Goal: Task Accomplishment & Management: Use online tool/utility

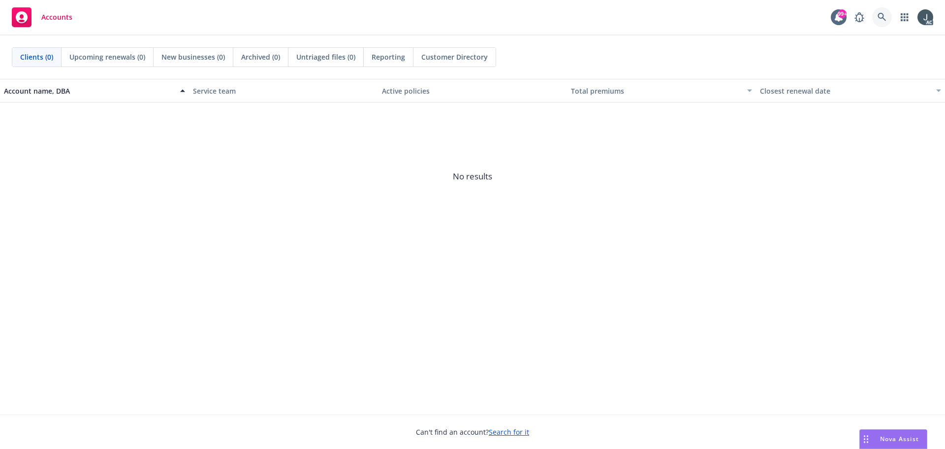
click at [887, 18] on link at bounding box center [882, 17] width 20 height 20
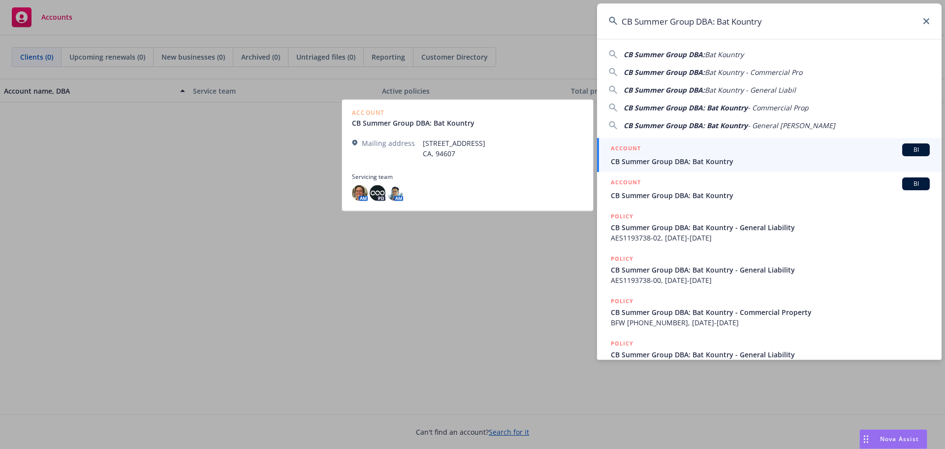
type input "CB Summer Group DBA: Bat Kountry"
click at [669, 150] on div "ACCOUNT BI" at bounding box center [770, 149] width 319 height 13
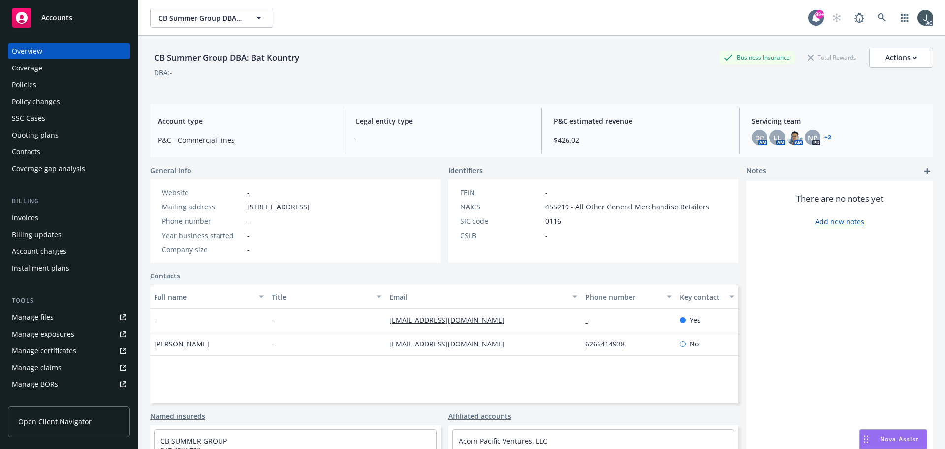
click at [36, 133] on div "Quoting plans" at bounding box center [35, 135] width 47 height 16
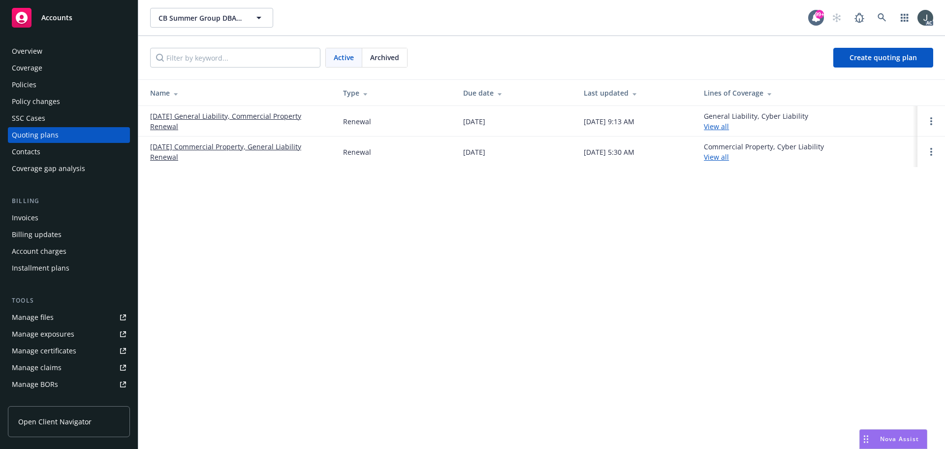
click at [233, 113] on link "[DATE] General Liability, Commercial Property Renewal" at bounding box center [238, 121] width 177 height 21
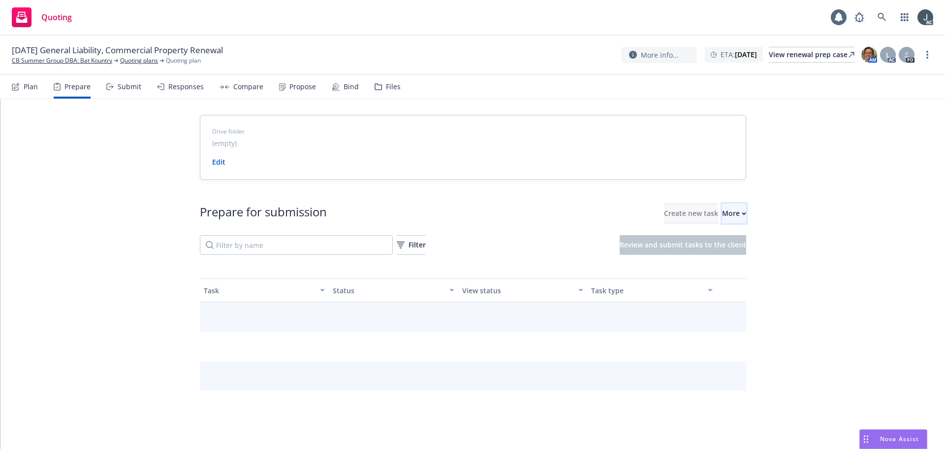
click at [722, 213] on div "More" at bounding box center [734, 213] width 24 height 19
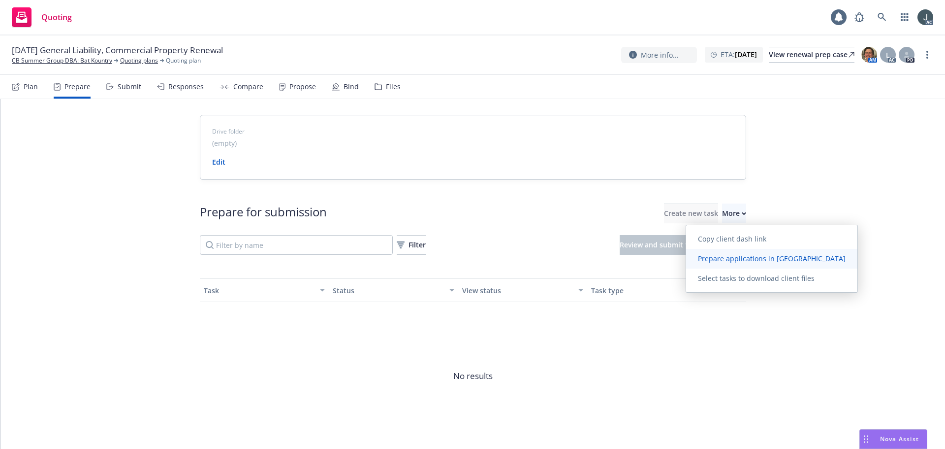
click at [722, 255] on span "Prepare applications in [GEOGRAPHIC_DATA]" at bounding box center [771, 258] width 171 height 9
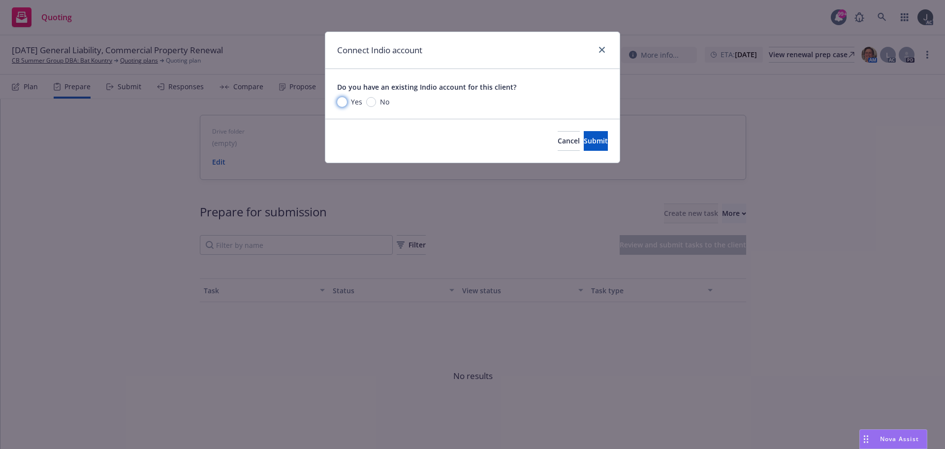
click at [341, 103] on input "Yes" at bounding box center [342, 102] width 10 height 10
radio input "true"
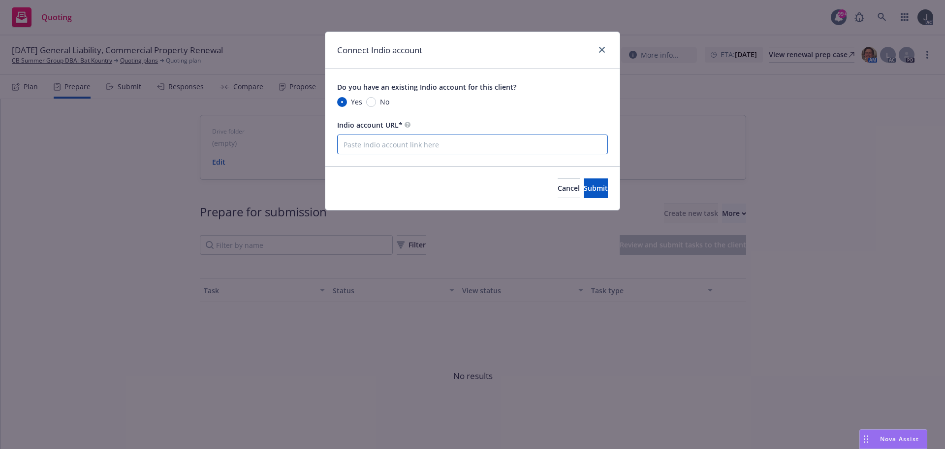
click at [388, 145] on input "Indio account URL*" at bounding box center [472, 144] width 271 height 20
paste input "NOT_ALLOWED"
type input "NOT_ALLOWED"
click at [558, 187] on span "Cancel" at bounding box center [569, 187] width 22 height 9
